Goal: Transaction & Acquisition: Book appointment/travel/reservation

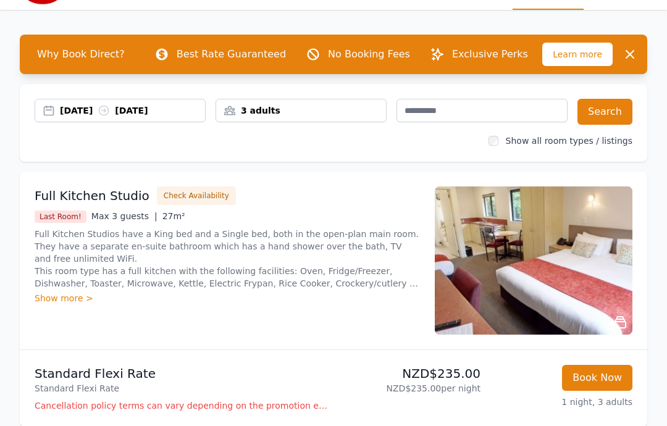
scroll to position [30, 0]
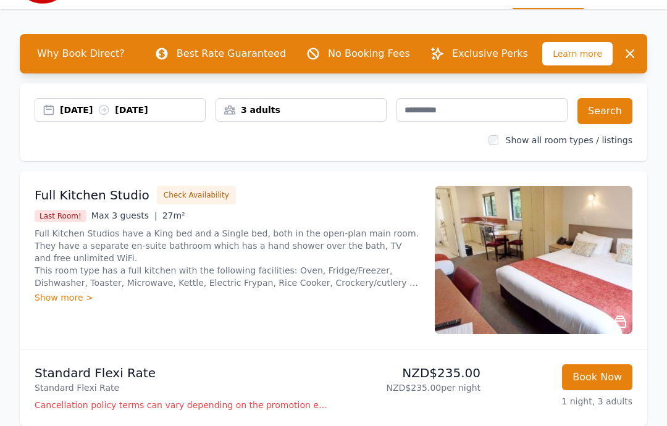
click at [44, 293] on div "Show more >" at bounding box center [228, 298] width 386 height 12
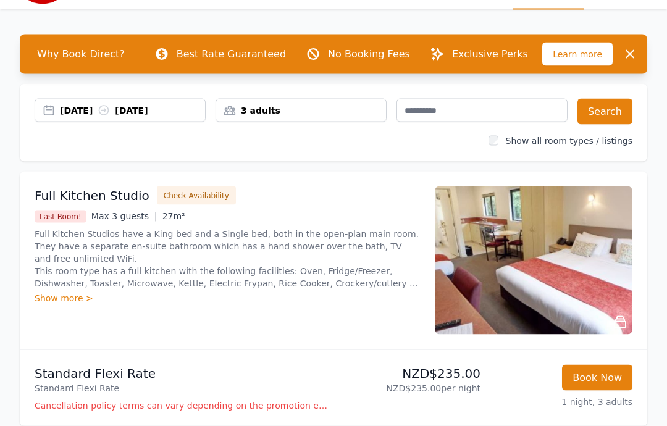
scroll to position [30, 0]
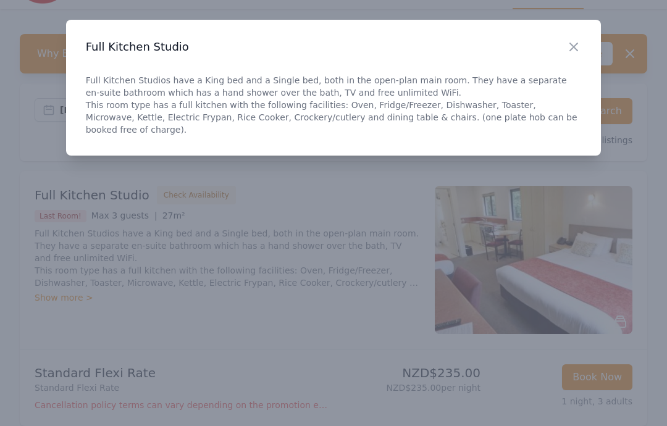
click at [578, 44] on icon "button" at bounding box center [574, 47] width 15 height 15
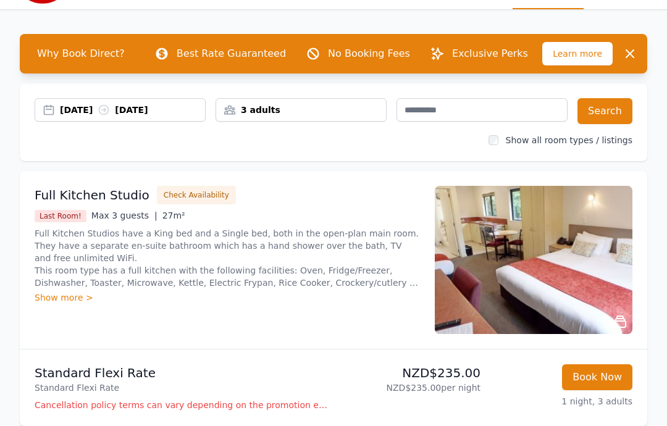
click at [509, 295] on img at bounding box center [534, 260] width 198 height 148
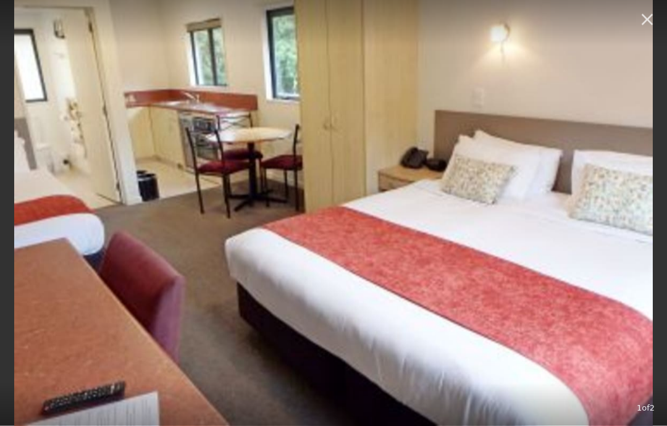
scroll to position [282, 0]
click at [649, 7] on button "button" at bounding box center [647, 19] width 27 height 27
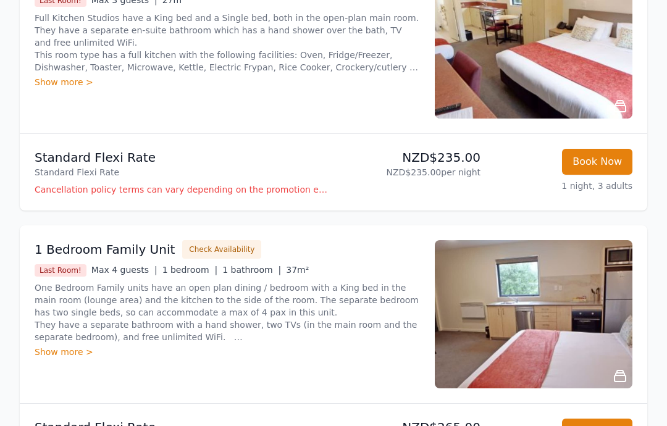
scroll to position [245, 0]
click at [314, 309] on p "One Bedroom Family units have an open plan dining / bedroom with a King bed in …" at bounding box center [228, 313] width 386 height 62
click at [62, 301] on p "One Bedroom Family units have an open plan dining / bedroom with a King bed in …" at bounding box center [228, 313] width 386 height 62
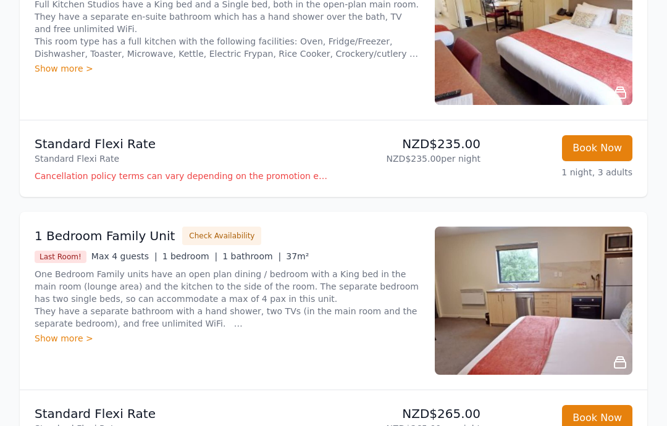
scroll to position [260, 0]
click at [186, 235] on button "Check Availability" at bounding box center [221, 236] width 79 height 19
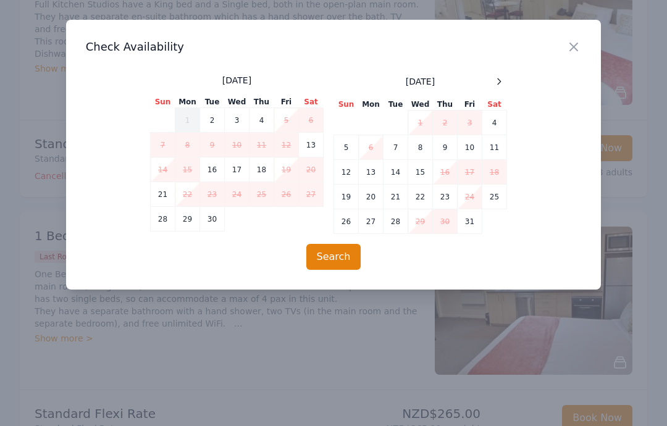
click at [289, 114] on td "5" at bounding box center [286, 120] width 25 height 25
click at [313, 117] on td "6" at bounding box center [311, 120] width 25 height 25
click at [273, 116] on td "4" at bounding box center [262, 120] width 25 height 25
click at [316, 116] on td "6" at bounding box center [311, 120] width 25 height 25
click at [315, 116] on td "6" at bounding box center [311, 120] width 25 height 25
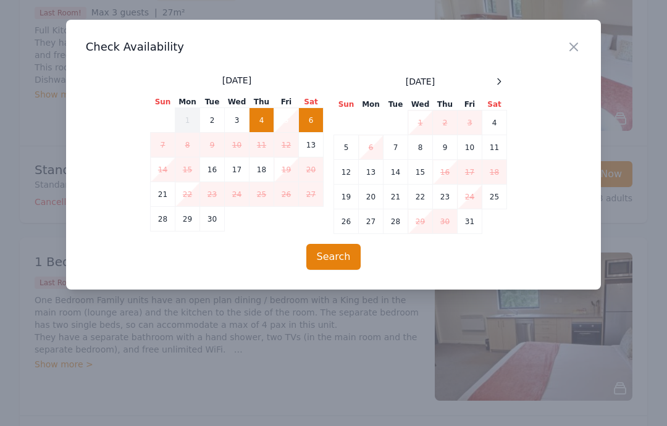
scroll to position [233, 0]
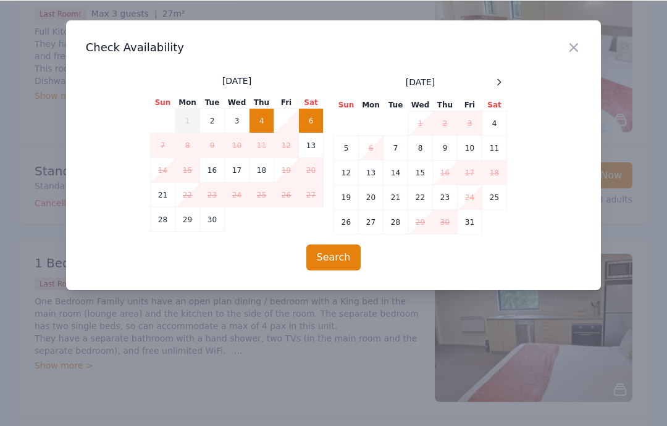
click at [283, 125] on td "5" at bounding box center [286, 120] width 25 height 25
click at [282, 155] on td "12" at bounding box center [286, 145] width 25 height 25
click at [269, 151] on td "11" at bounding box center [262, 145] width 25 height 25
click at [339, 265] on button "Search" at bounding box center [334, 257] width 55 height 26
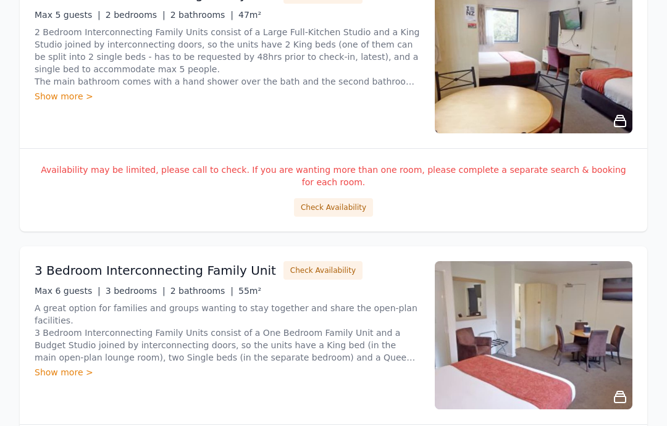
scroll to position [286, 0]
click at [311, 263] on button "Check Availability" at bounding box center [323, 270] width 79 height 19
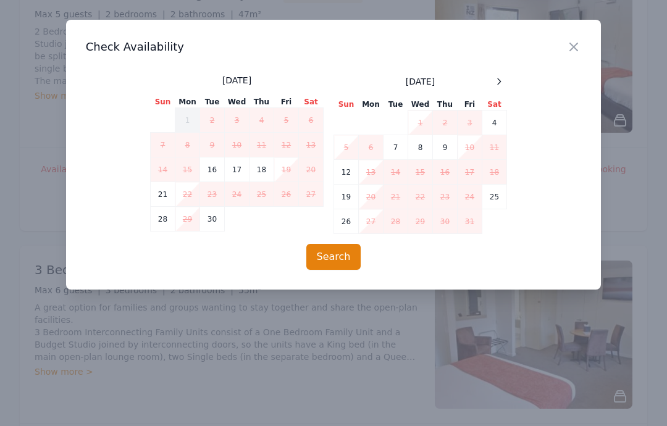
click at [288, 125] on td "5" at bounding box center [286, 120] width 25 height 25
click at [319, 129] on td "6" at bounding box center [311, 120] width 25 height 25
click at [593, 40] on div "Close" at bounding box center [584, 39] width 35 height 39
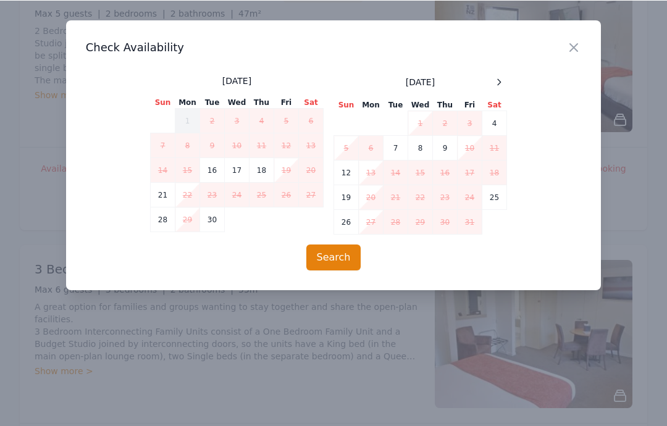
click at [581, 47] on icon "button" at bounding box center [574, 47] width 15 height 15
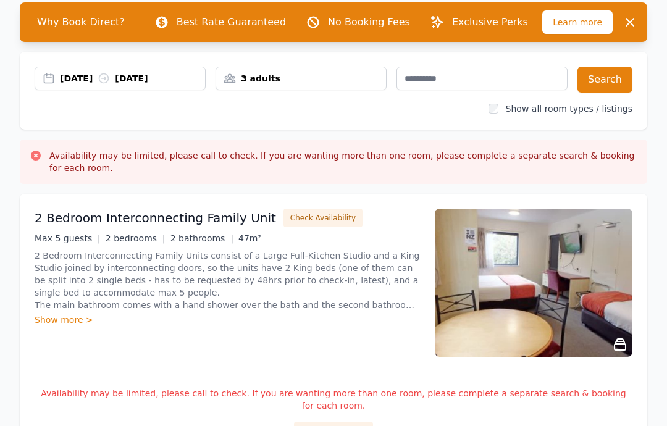
scroll to position [0, 0]
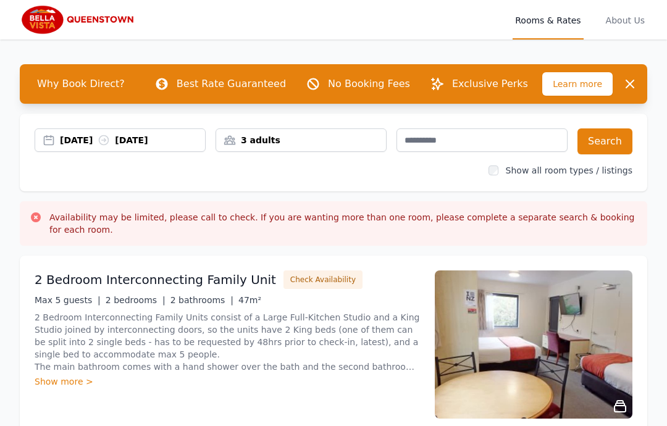
click at [138, 150] on div "04 Sep 2025 06 Sep 2025" at bounding box center [120, 140] width 171 height 23
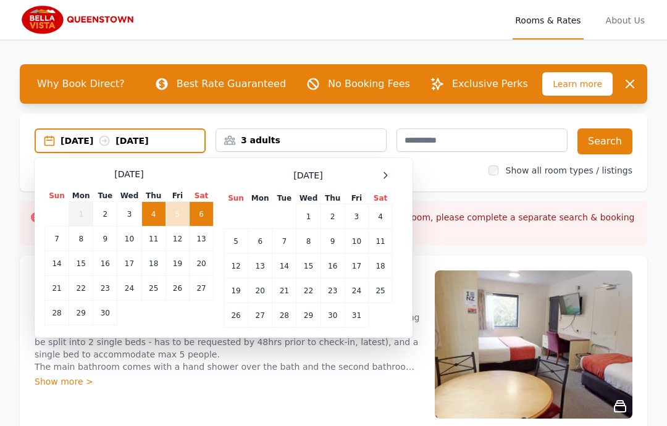
click at [185, 209] on td "5" at bounding box center [177, 214] width 23 height 25
click at [57, 235] on td "7" at bounding box center [57, 239] width 24 height 25
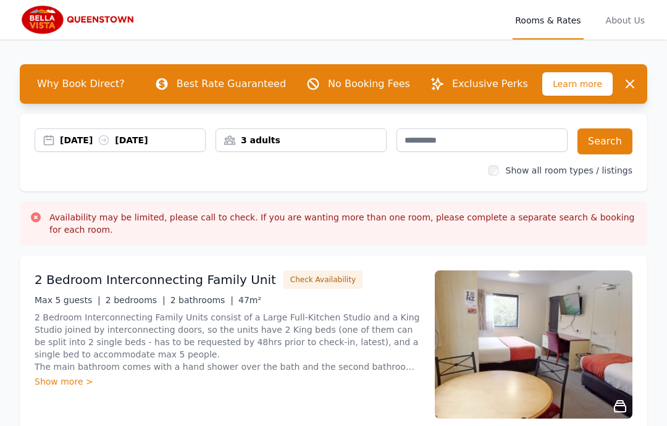
click at [156, 133] on div "05 Sep 2025 07 Sep 2025" at bounding box center [120, 140] width 171 height 23
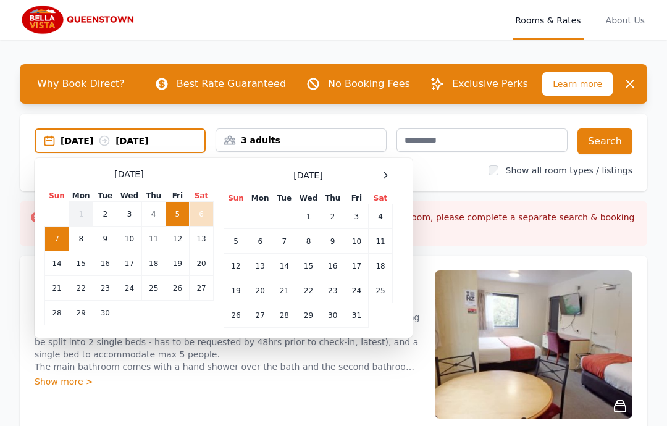
click at [59, 243] on td "7" at bounding box center [57, 239] width 24 height 25
click at [185, 211] on td "5" at bounding box center [177, 214] width 23 height 25
click at [62, 239] on td "7" at bounding box center [57, 239] width 24 height 25
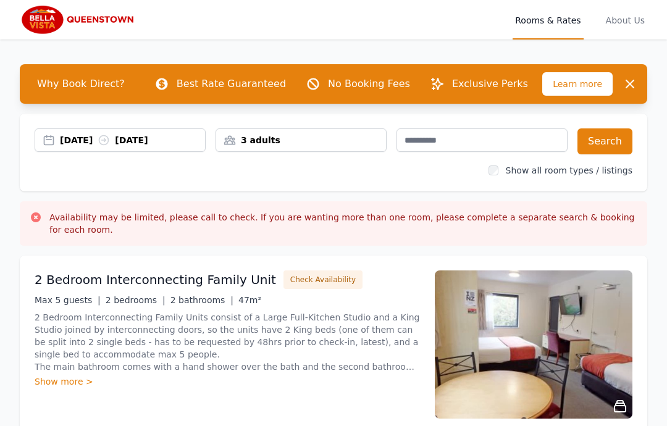
click at [609, 135] on button "Search" at bounding box center [605, 142] width 55 height 26
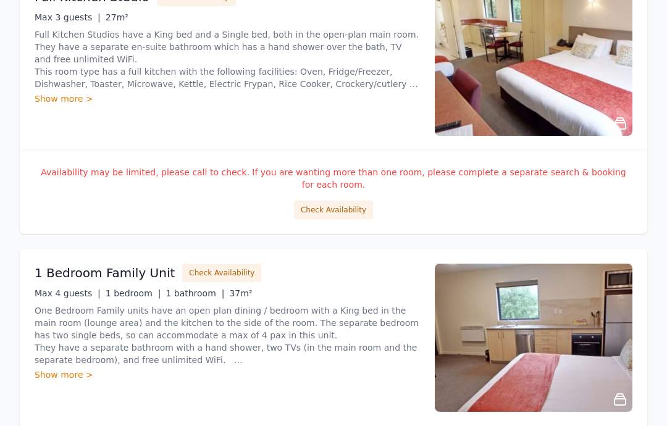
scroll to position [1667, 0]
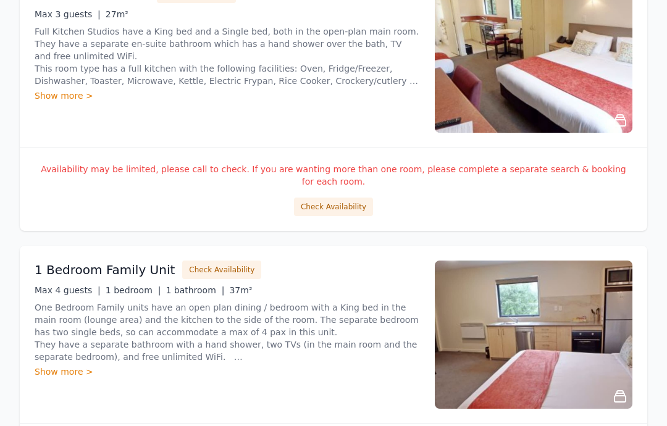
click at [316, 302] on p "One Bedroom Family units have an open plan dining / bedroom with a King bed in …" at bounding box center [228, 333] width 386 height 62
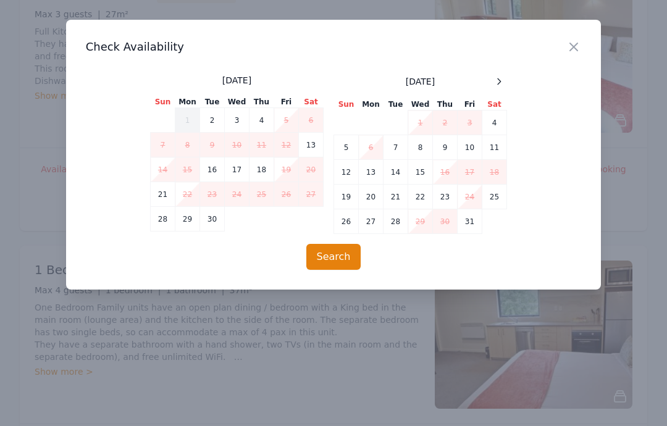
click at [577, 45] on icon "button" at bounding box center [574, 47] width 15 height 15
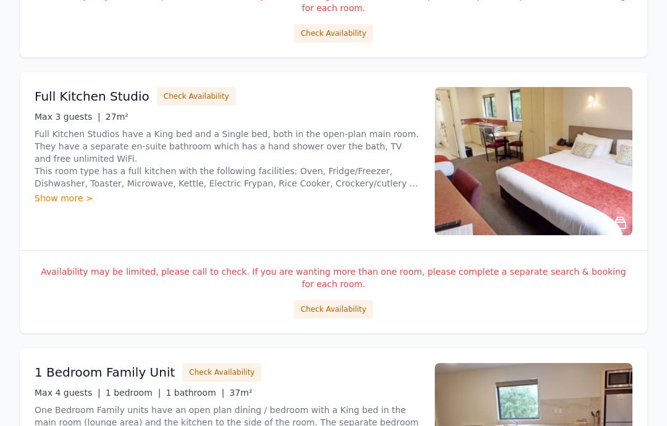
click at [355, 301] on button "Check Availability" at bounding box center [333, 310] width 79 height 19
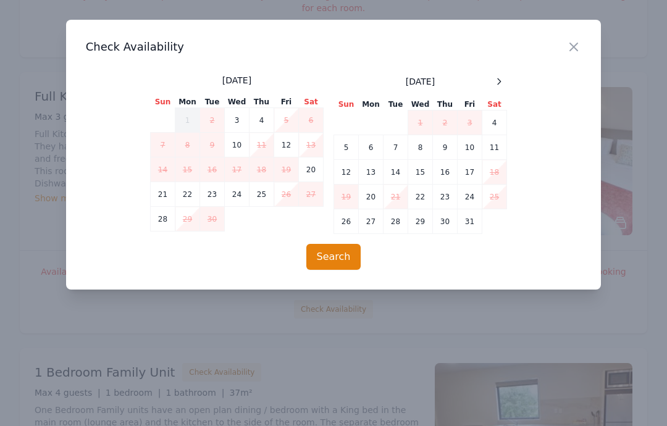
click at [593, 40] on div "Close" at bounding box center [584, 39] width 35 height 39
click at [576, 50] on icon "button" at bounding box center [574, 47] width 15 height 15
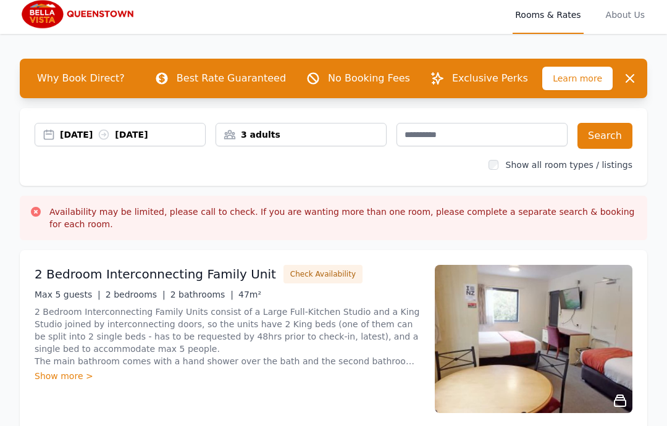
scroll to position [0, 0]
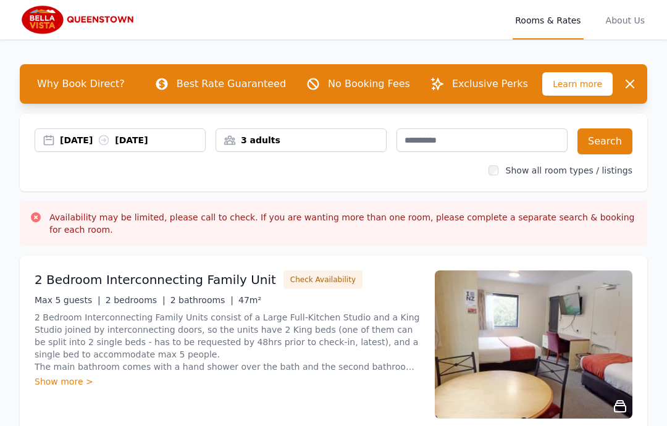
click at [344, 132] on div "3 adults" at bounding box center [301, 140] width 171 height 23
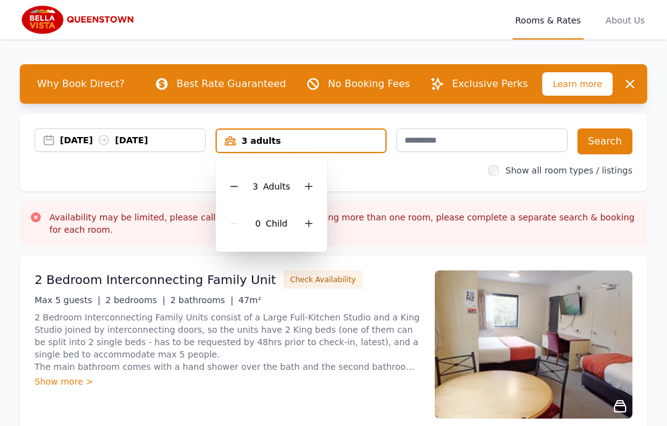
click at [236, 187] on icon at bounding box center [234, 187] width 10 height 10
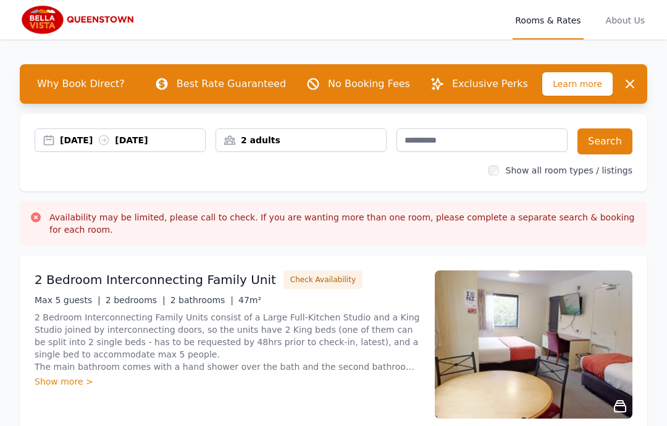
click at [604, 142] on button "Search" at bounding box center [605, 142] width 55 height 26
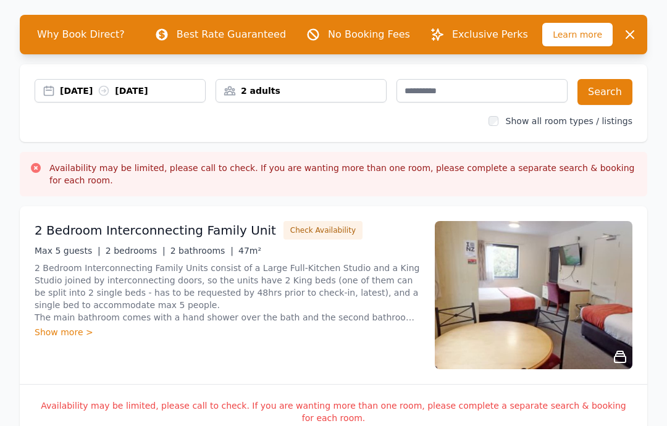
click at [622, 83] on button "Search" at bounding box center [605, 92] width 55 height 26
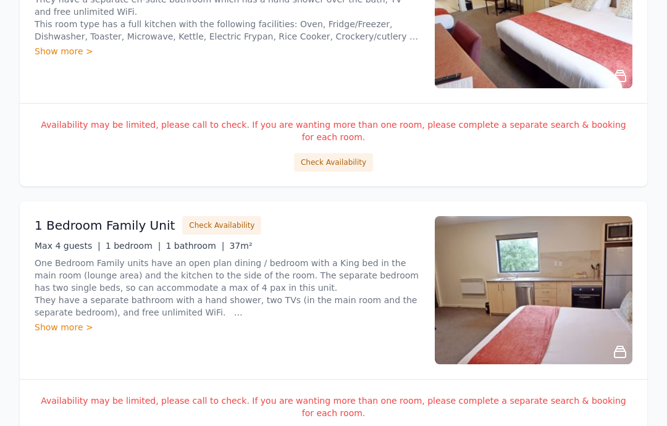
scroll to position [1803, 0]
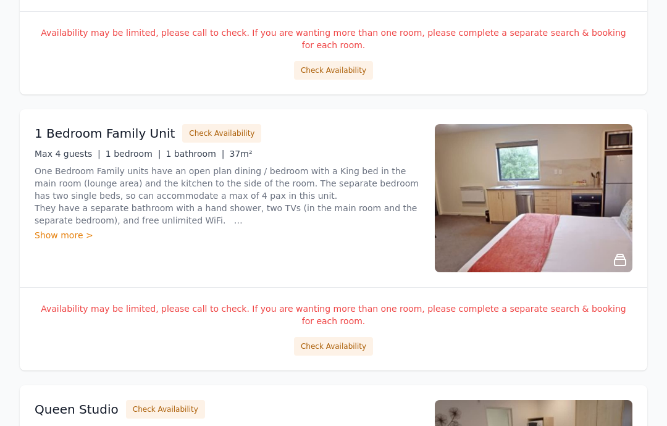
click at [577, 179] on img at bounding box center [534, 199] width 198 height 148
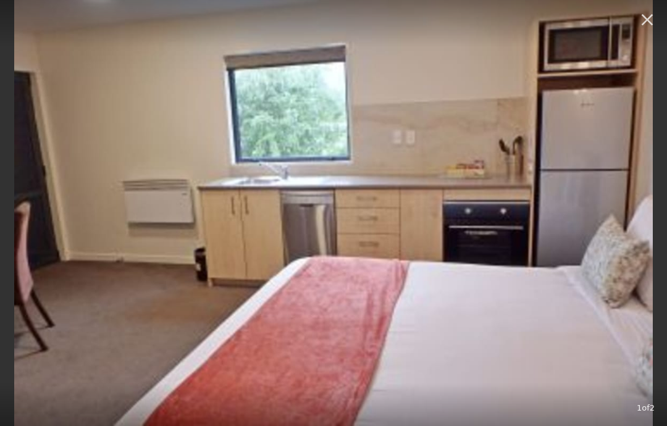
click at [653, 53] on img at bounding box center [333, 213] width 639 height 426
click at [650, 15] on icon "button" at bounding box center [648, 20] width 20 height 20
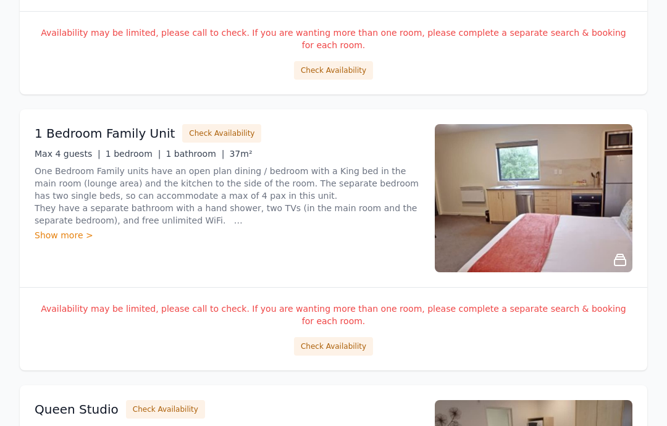
click at [342, 337] on button "Check Availability" at bounding box center [333, 346] width 79 height 19
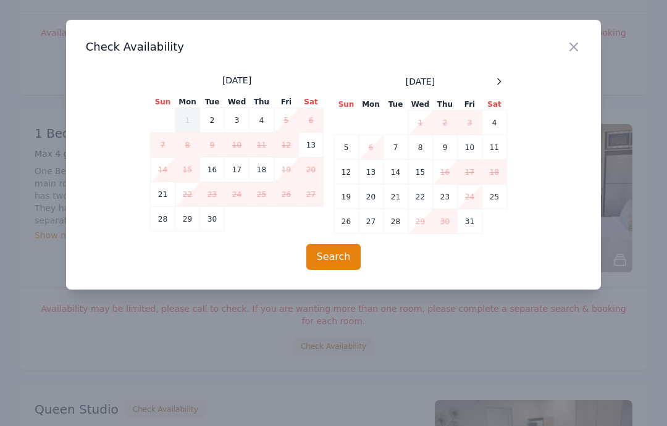
click at [579, 44] on icon "button" at bounding box center [574, 47] width 15 height 15
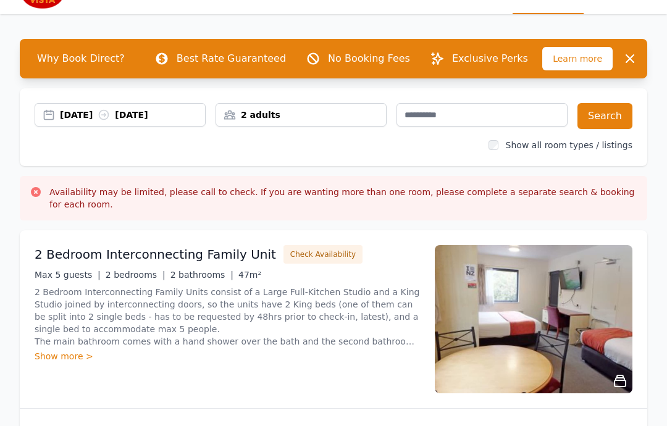
scroll to position [0, 0]
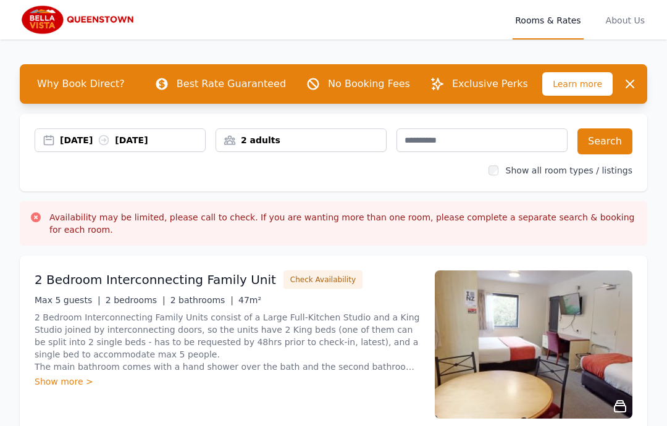
click at [38, 18] on img at bounding box center [79, 20] width 119 height 30
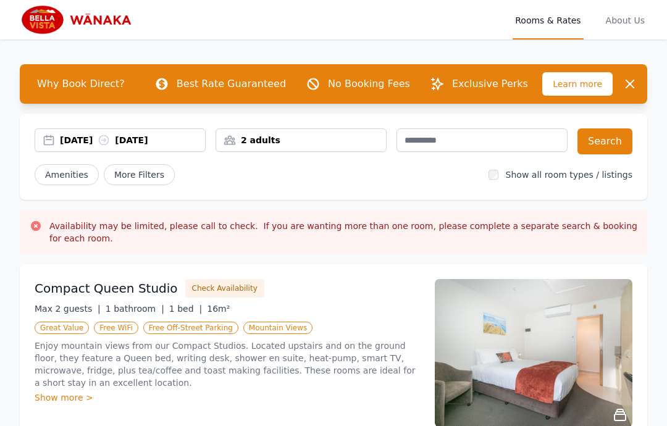
click at [290, 132] on div "2 adults" at bounding box center [301, 140] width 171 height 23
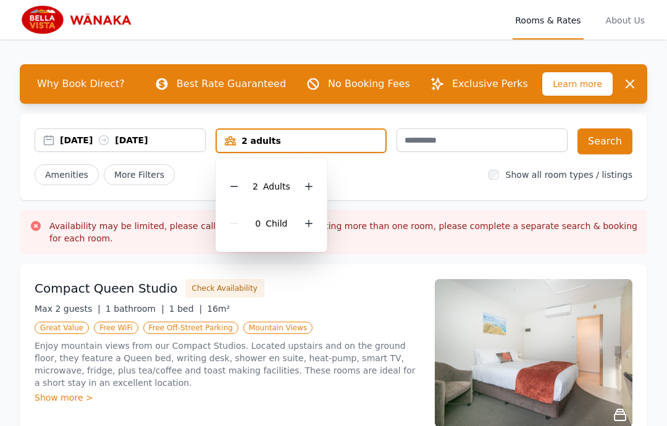
click at [310, 182] on icon at bounding box center [309, 187] width 10 height 10
click at [618, 140] on button "Search" at bounding box center [605, 142] width 55 height 26
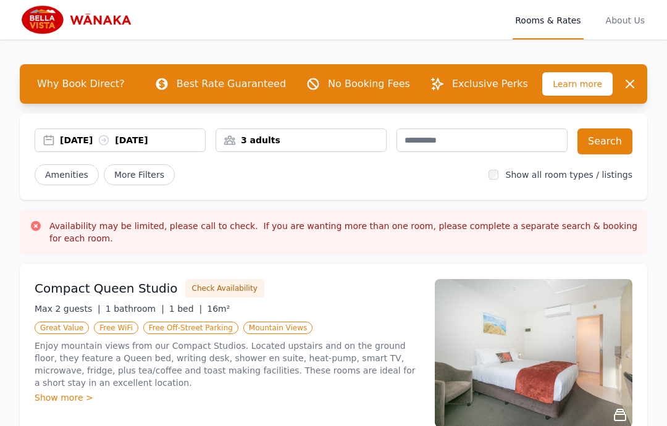
click at [43, 16] on img at bounding box center [79, 20] width 119 height 30
